Goal: Find specific page/section: Find specific page/section

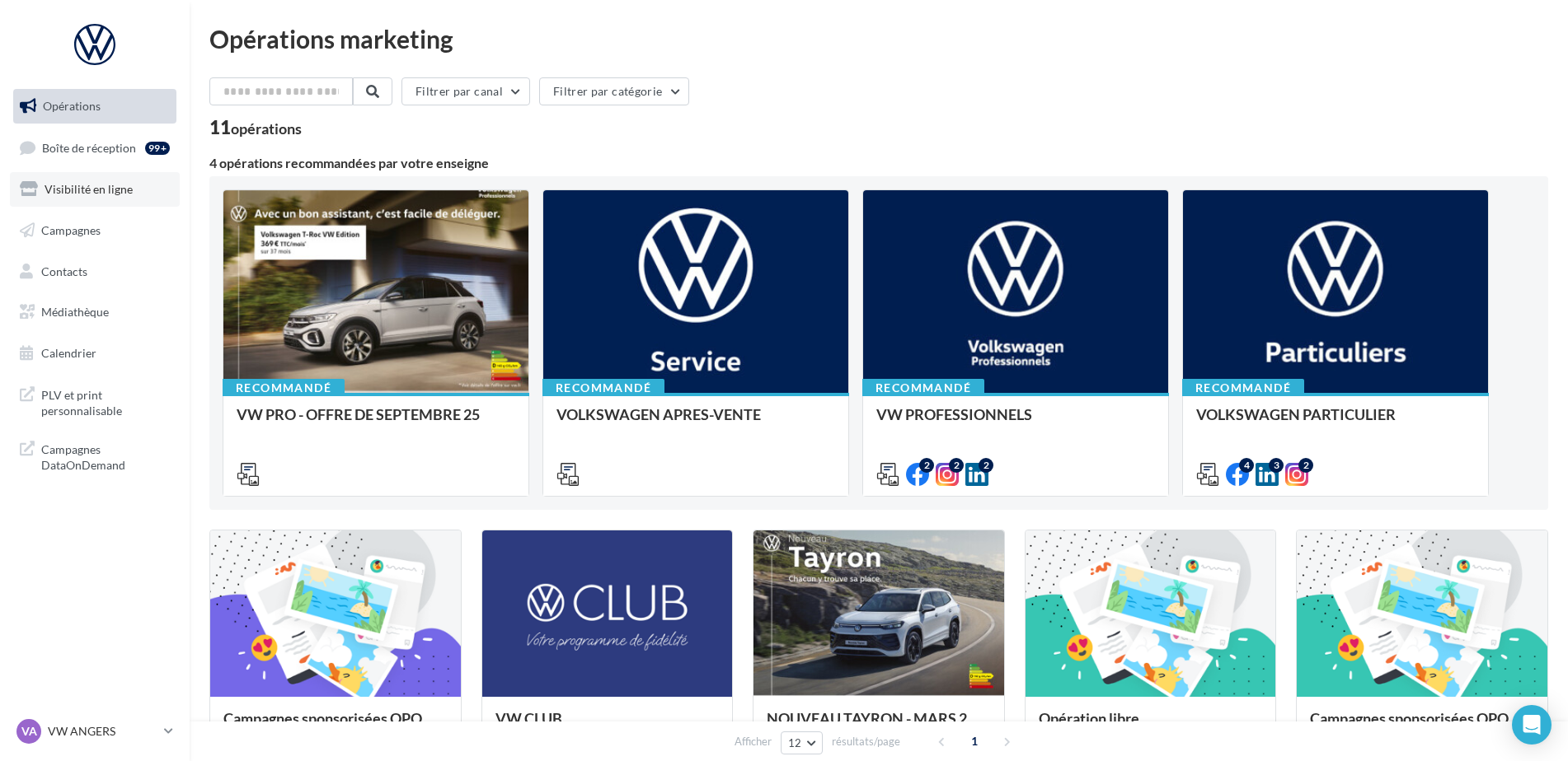
click at [117, 194] on span "Visibilité en ligne" at bounding box center [88, 190] width 88 height 14
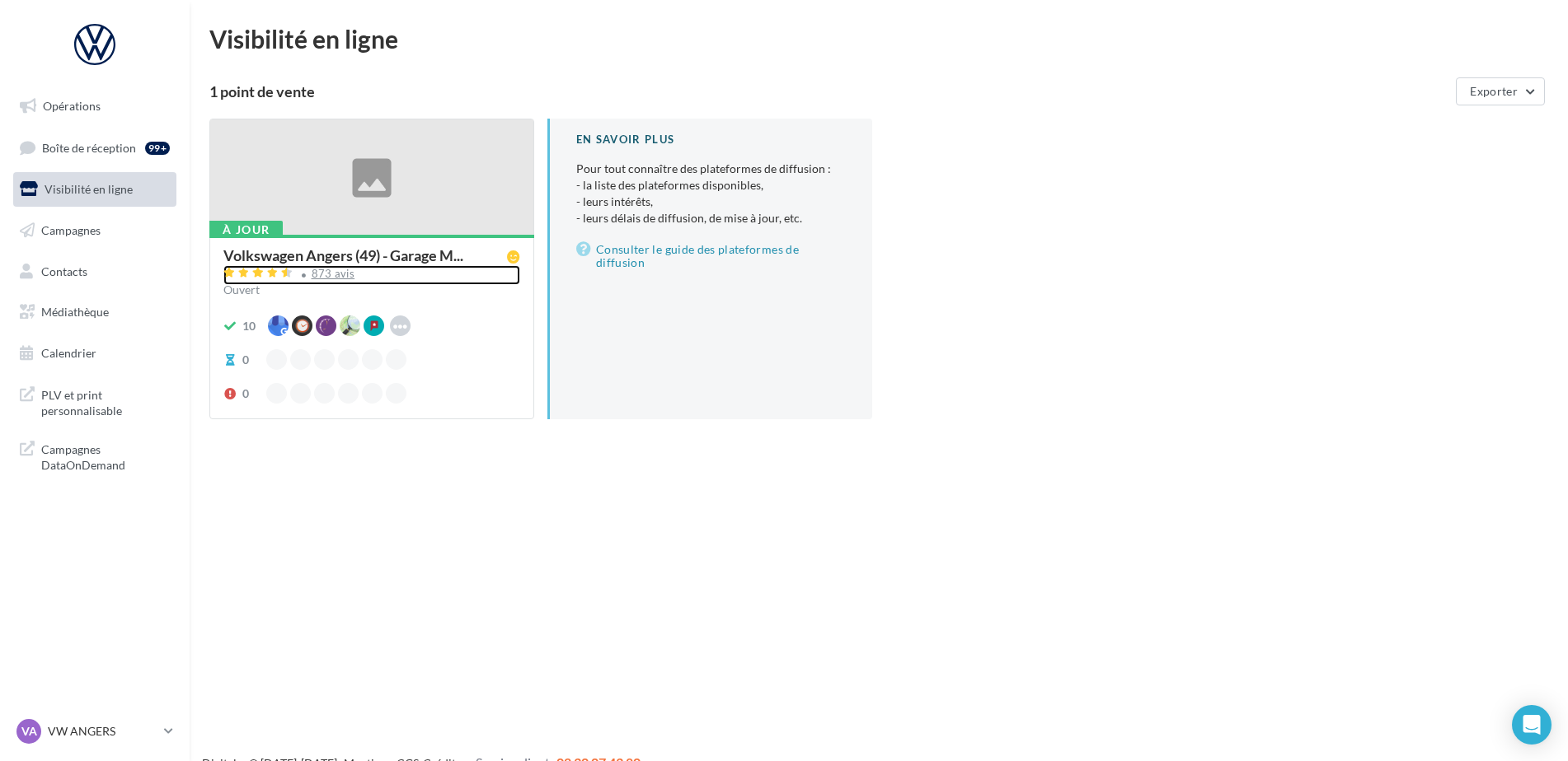
click at [318, 276] on div "873 avis" at bounding box center [333, 274] width 44 height 11
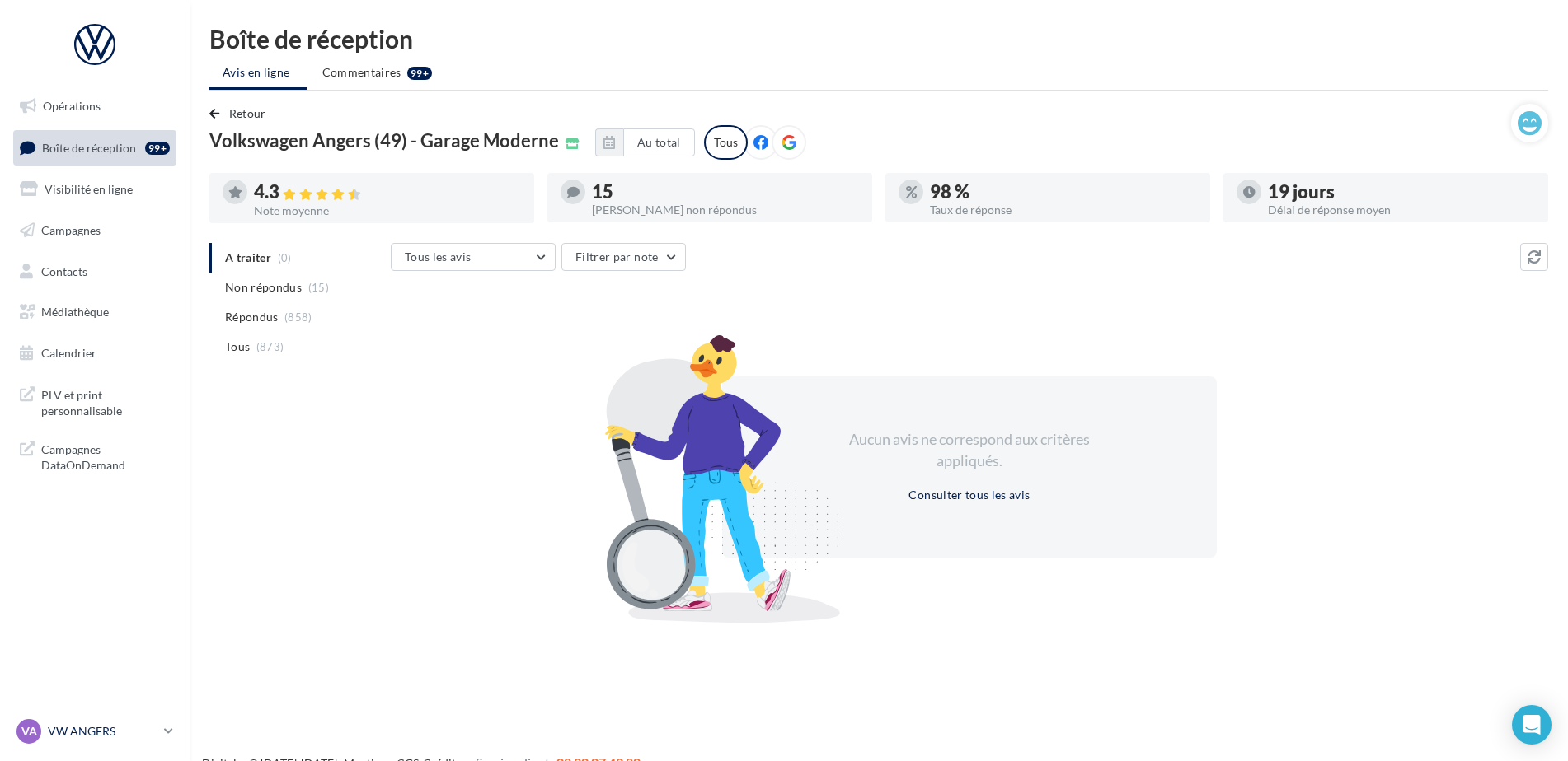
click at [91, 726] on p "VW ANGERS" at bounding box center [102, 732] width 110 height 17
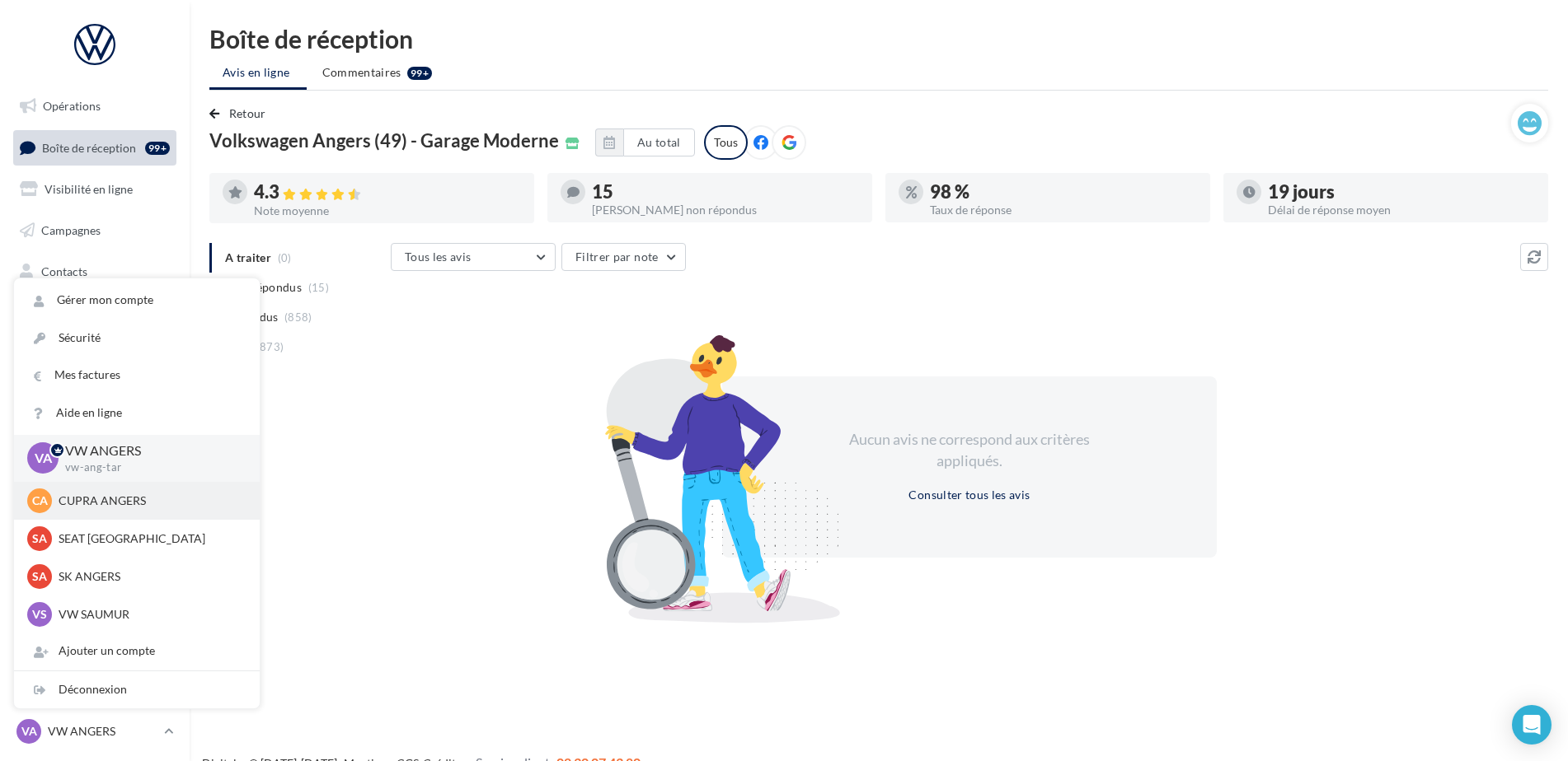
click at [99, 491] on div "CA CUPRA ANGERS cupra_angers" at bounding box center [137, 501] width 219 height 25
